Goal: Task Accomplishment & Management: Manage account settings

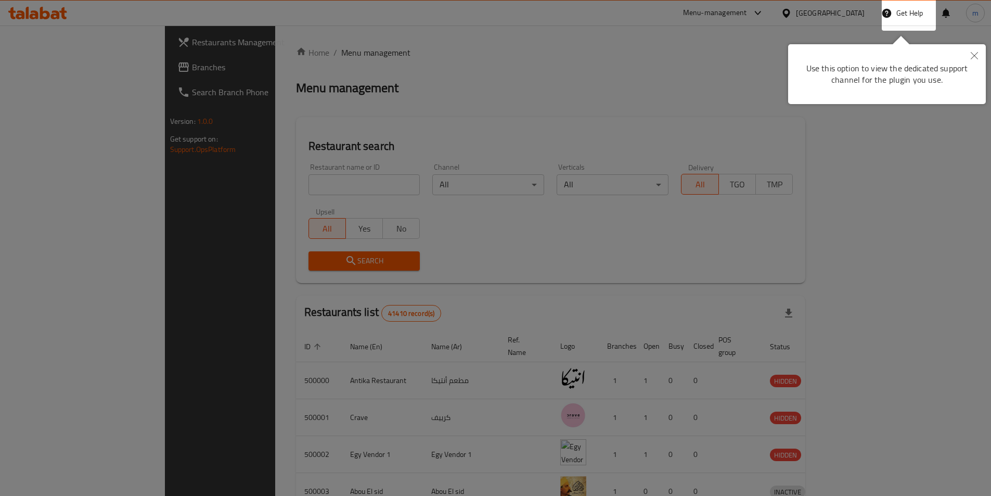
click at [973, 59] on icon "Close" at bounding box center [974, 55] width 7 height 7
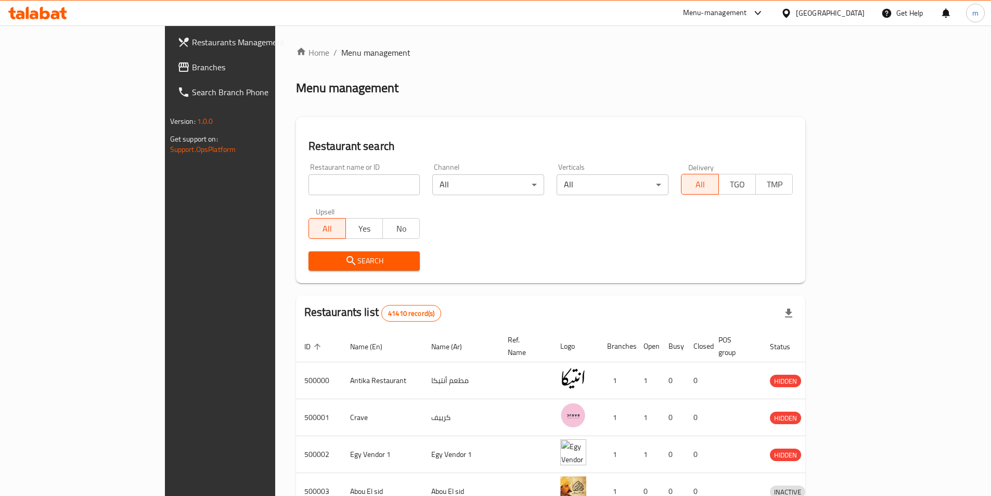
click at [192, 73] on span "Branches" at bounding box center [257, 67] width 130 height 12
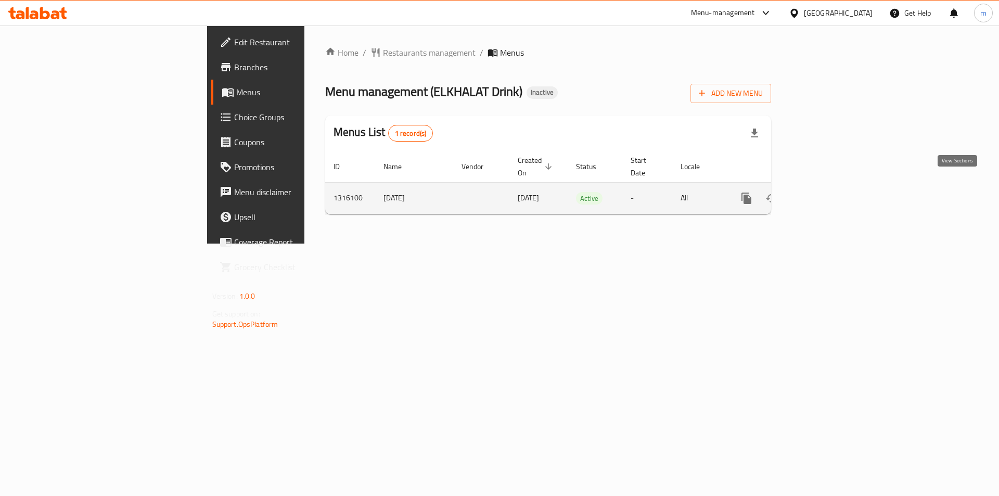
click at [828, 192] on icon "enhanced table" at bounding box center [821, 198] width 12 height 12
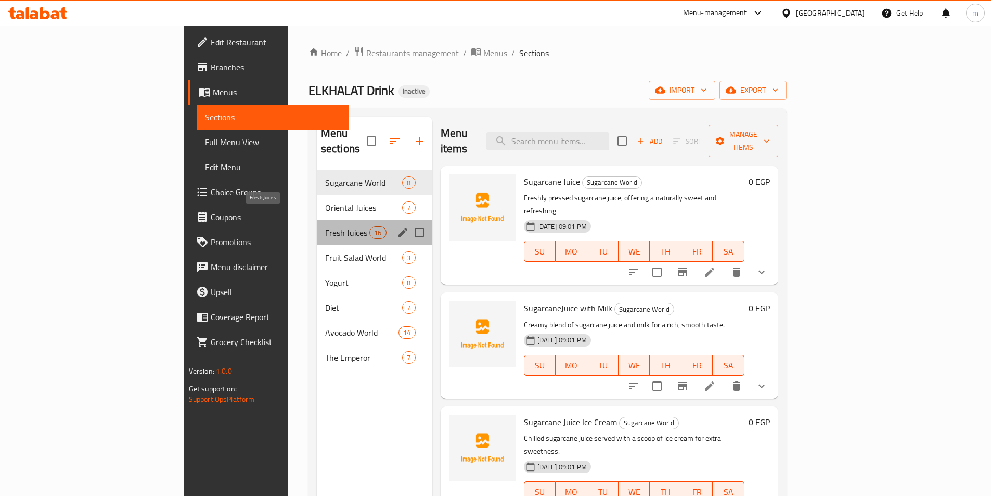
click at [325, 226] on span "Fresh Juices" at bounding box center [347, 232] width 44 height 12
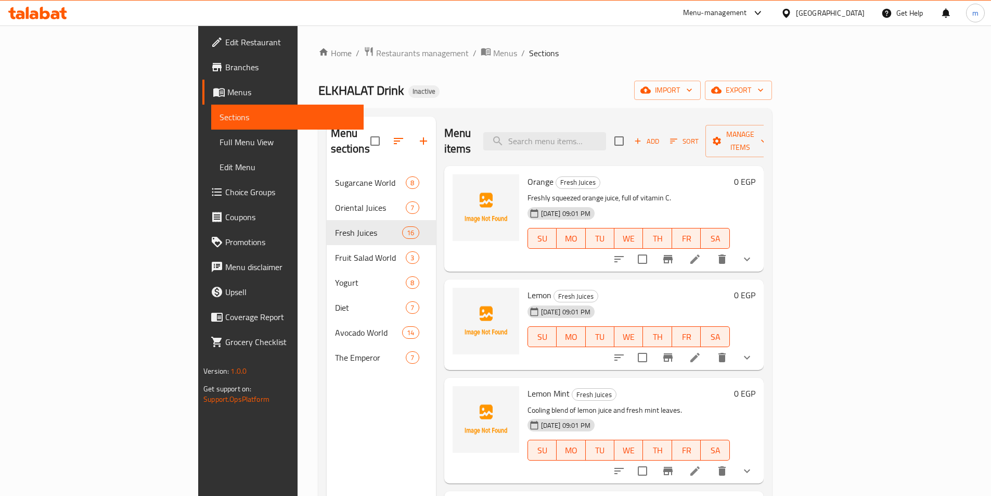
drag, startPoint x: 889, startPoint y: 250, endPoint x: 889, endPoint y: 190, distance: 60.4
click at [730, 191] on p "Freshly squeezed orange juice, full of vitamin C." at bounding box center [629, 197] width 202 height 13
